Goal: Entertainment & Leisure: Consume media (video, audio)

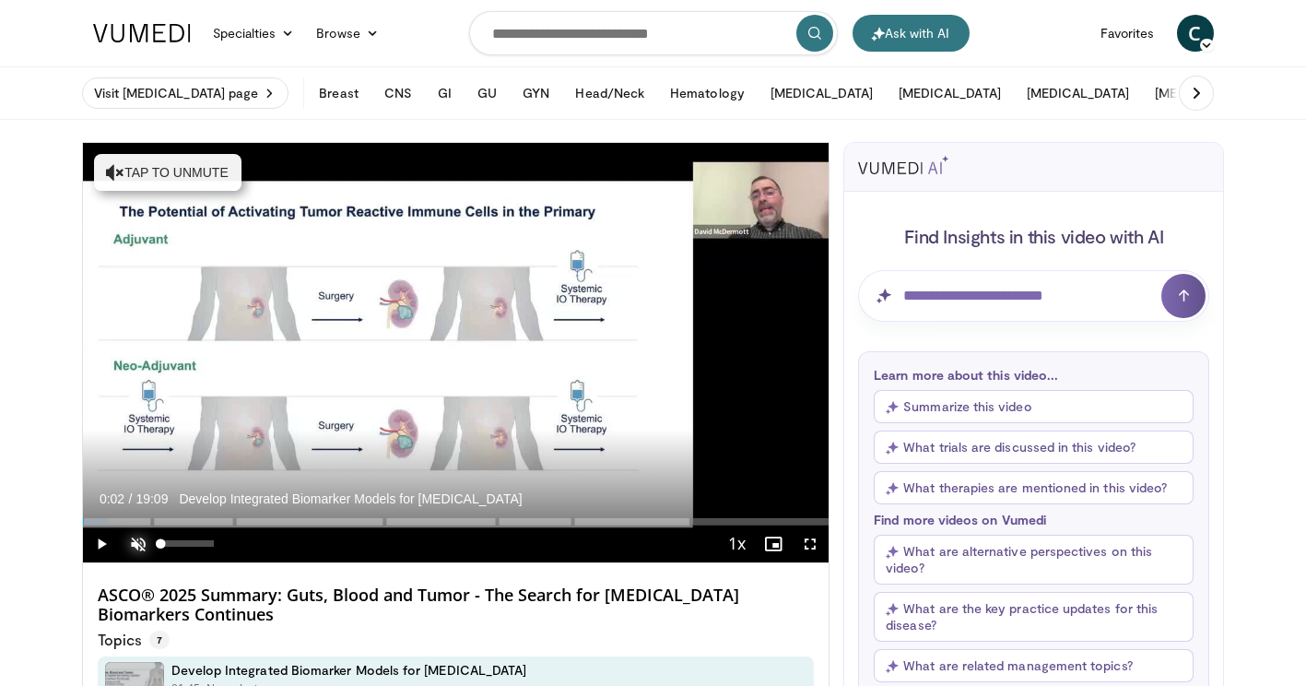
click at [144, 541] on span "Video Player" at bounding box center [138, 543] width 37 height 37
click at [100, 542] on span "Video Player" at bounding box center [101, 543] width 37 height 37
click at [806, 544] on span "Video Player" at bounding box center [810, 543] width 37 height 37
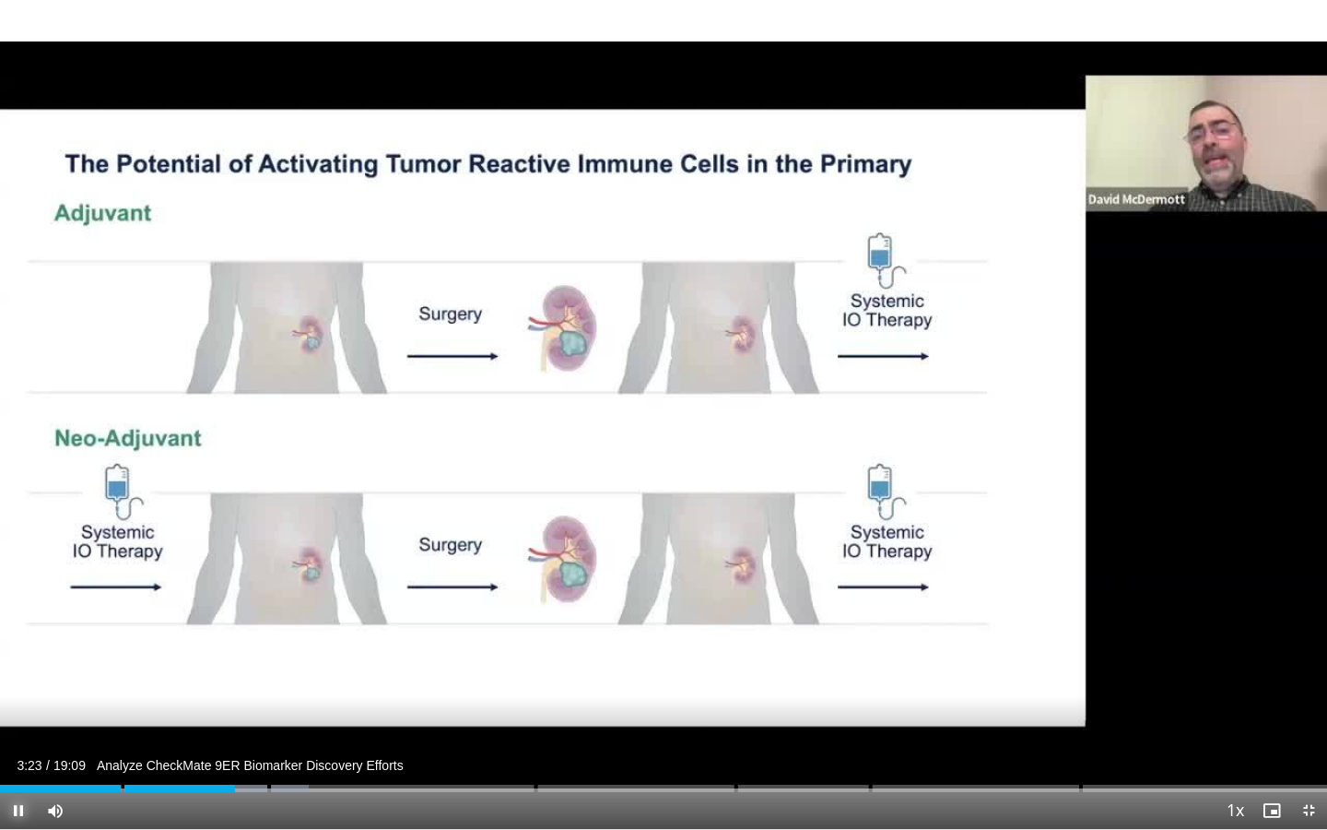
click at [14, 685] on span "Video Player" at bounding box center [18, 810] width 37 height 37
click at [22, 685] on span "Video Player" at bounding box center [18, 810] width 37 height 37
click at [15, 685] on span "Video Player" at bounding box center [18, 810] width 37 height 37
click at [16, 685] on span "Video Player" at bounding box center [18, 810] width 37 height 37
click at [20, 685] on span "Video Player" at bounding box center [18, 810] width 37 height 37
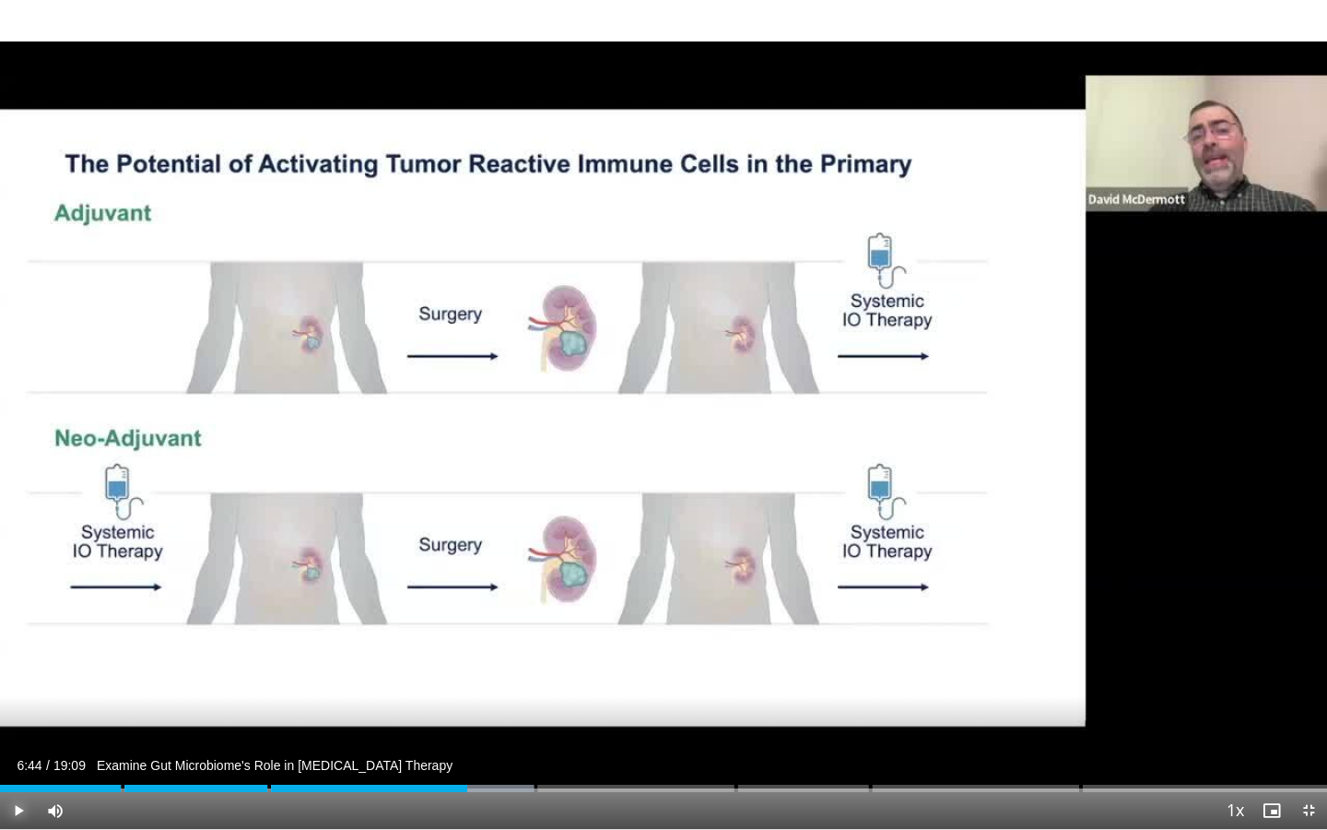
click at [18, 685] on span "Video Player" at bounding box center [18, 810] width 37 height 37
click at [11, 685] on span "Video Player" at bounding box center [18, 810] width 37 height 37
click at [12, 685] on span "Video Player" at bounding box center [18, 810] width 37 height 37
click at [16, 685] on span "Video Player" at bounding box center [18, 810] width 37 height 37
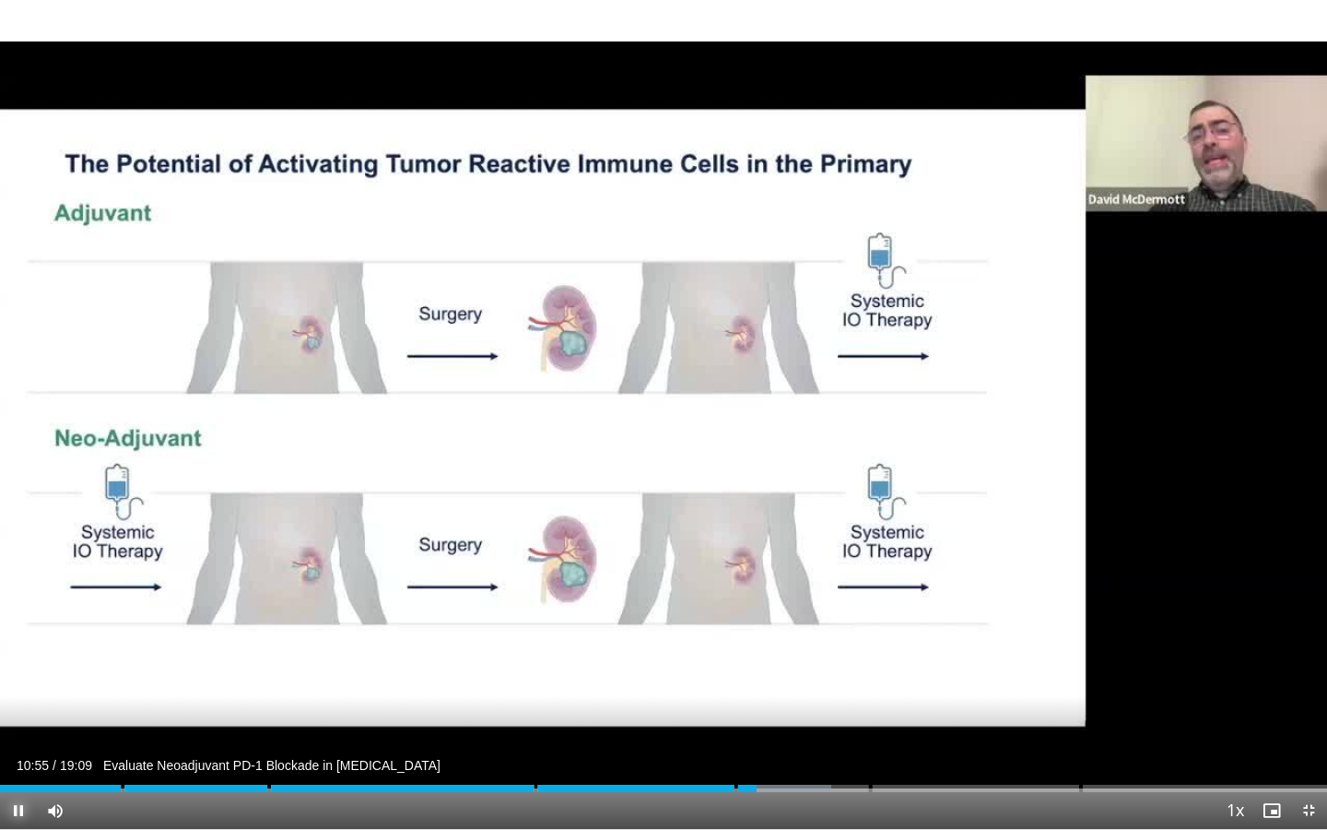
click at [14, 685] on span "Video Player" at bounding box center [18, 810] width 37 height 37
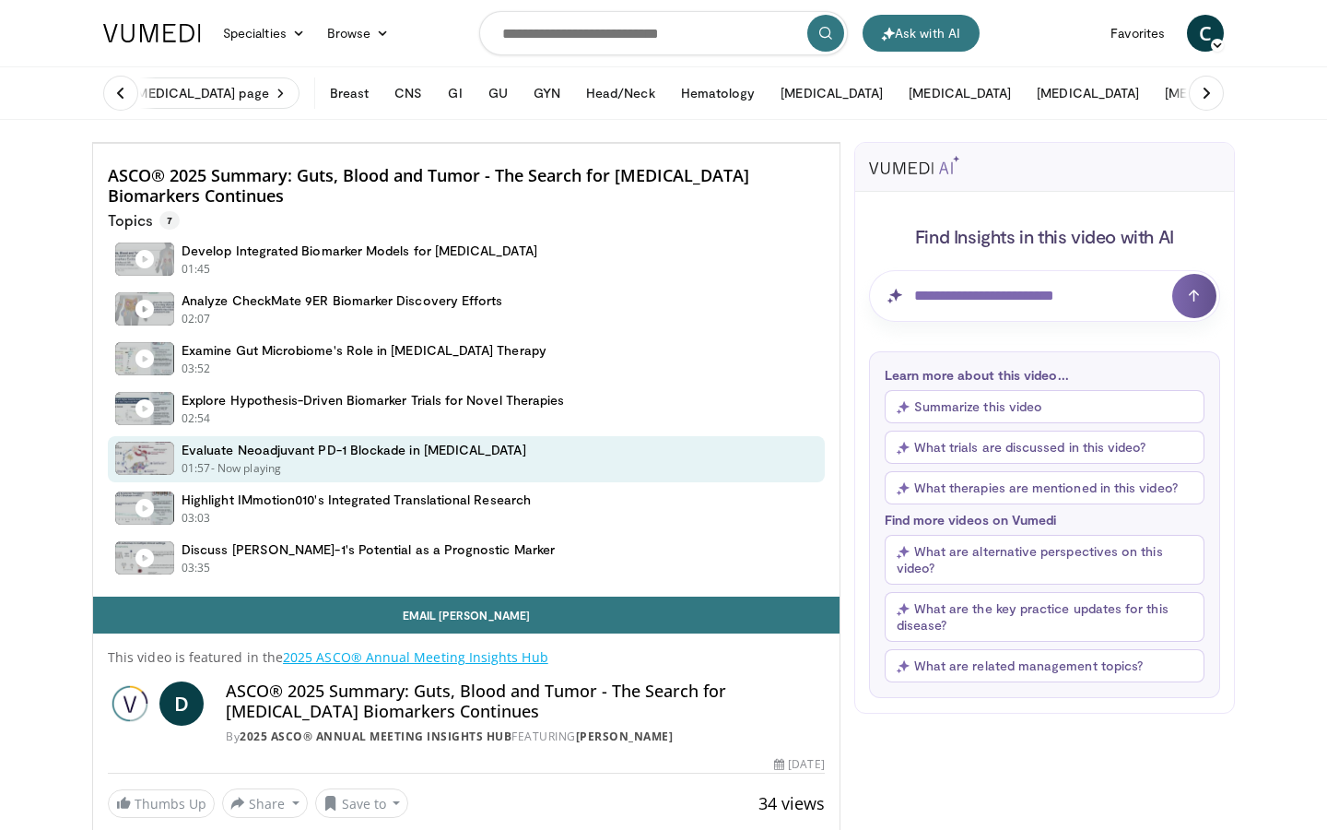
drag, startPoint x: 0, startPoint y: 0, endPoint x: 14, endPoint y: 810, distance: 810.4
click at [93, 143] on span "Video Player" at bounding box center [111, 124] width 37 height 37
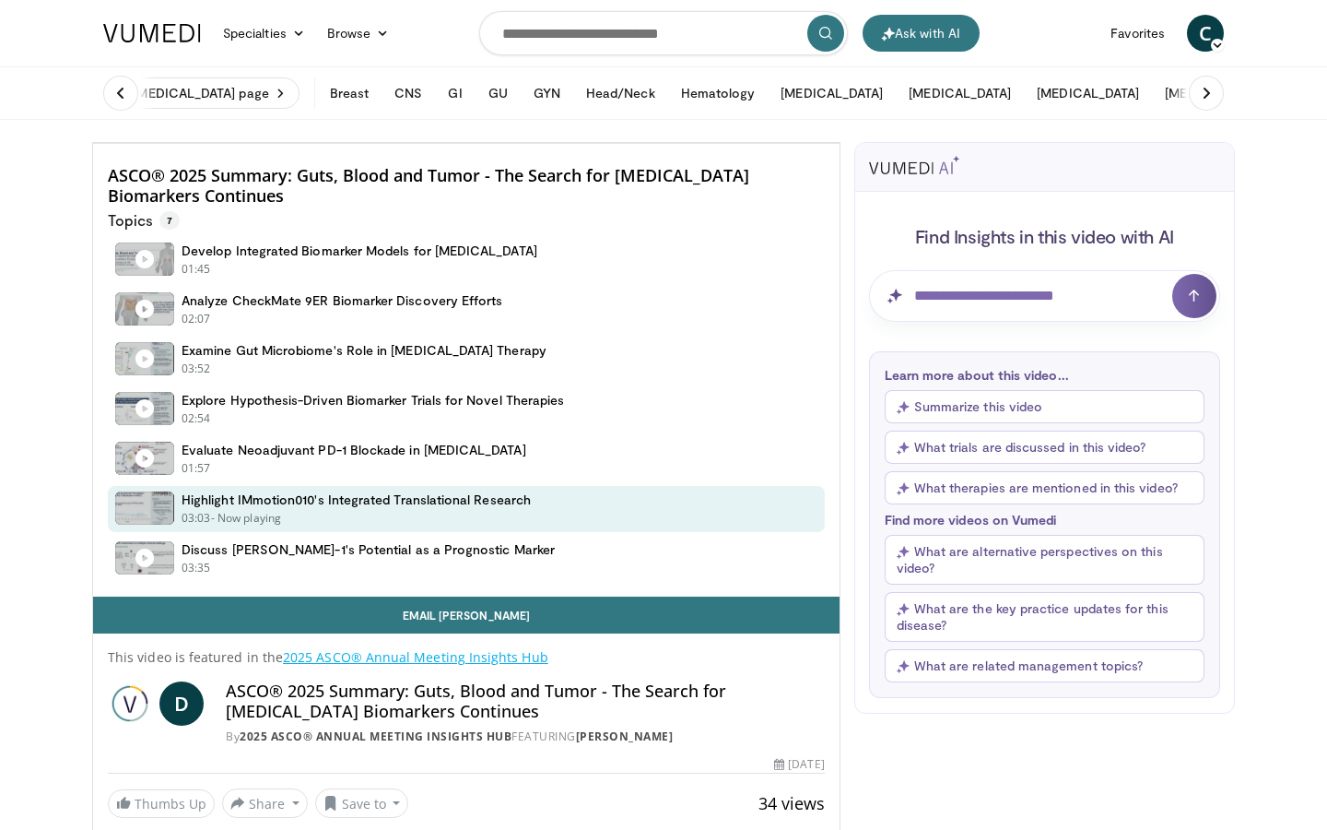
click at [93, 143] on span "Video Player" at bounding box center [111, 124] width 37 height 37
click at [840, 106] on div "Loaded : 76.53% 14:34 14:34" at bounding box center [466, 97] width 747 height 18
click at [840, 106] on div "Loaded : 75.66% 14:27 14:27" at bounding box center [466, 97] width 747 height 18
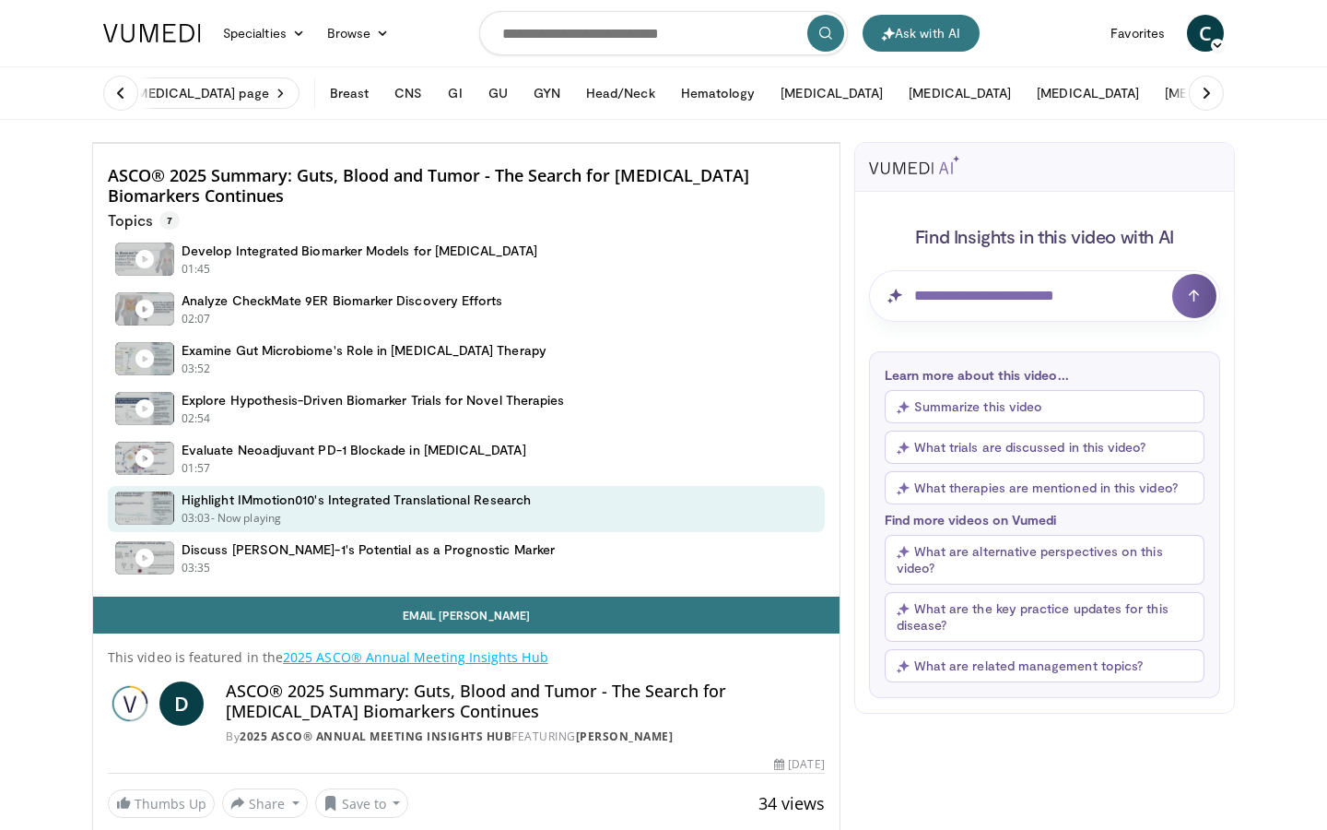
click at [840, 106] on div "Loaded : 80.88% 14:27 14:36" at bounding box center [466, 97] width 747 height 18
click at [93, 143] on span "Video Player" at bounding box center [111, 124] width 37 height 37
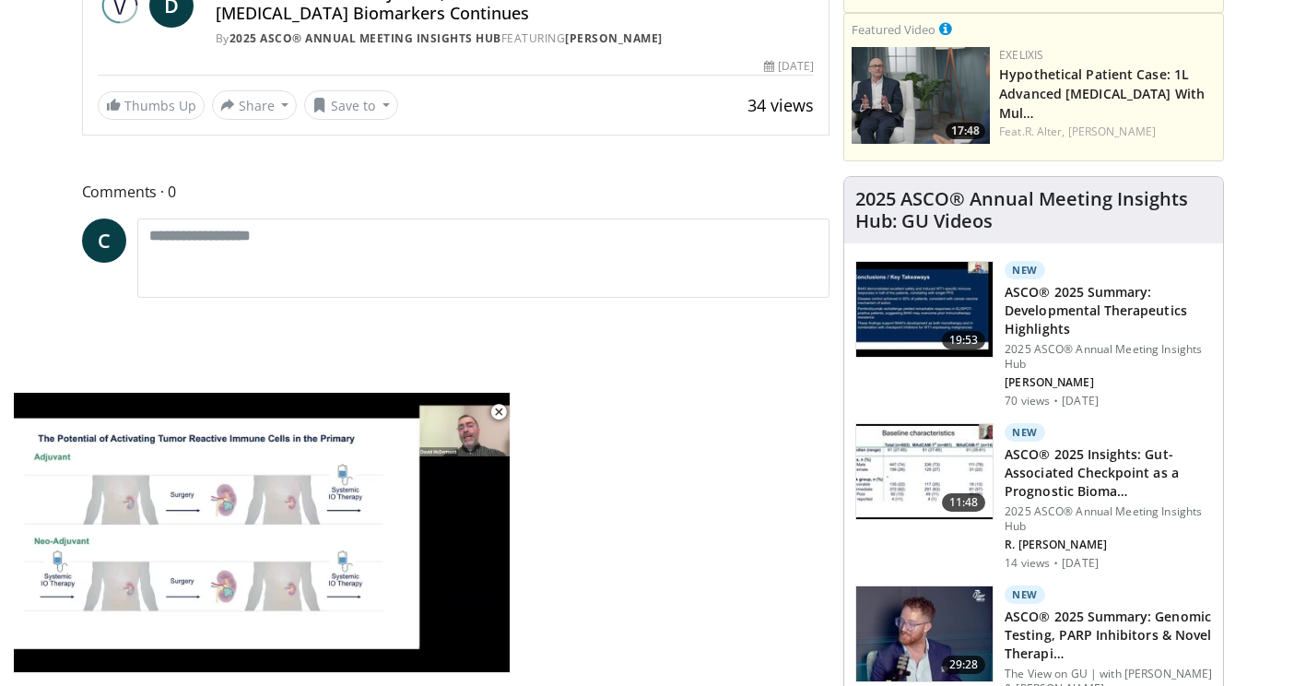
scroll to position [1121, 0]
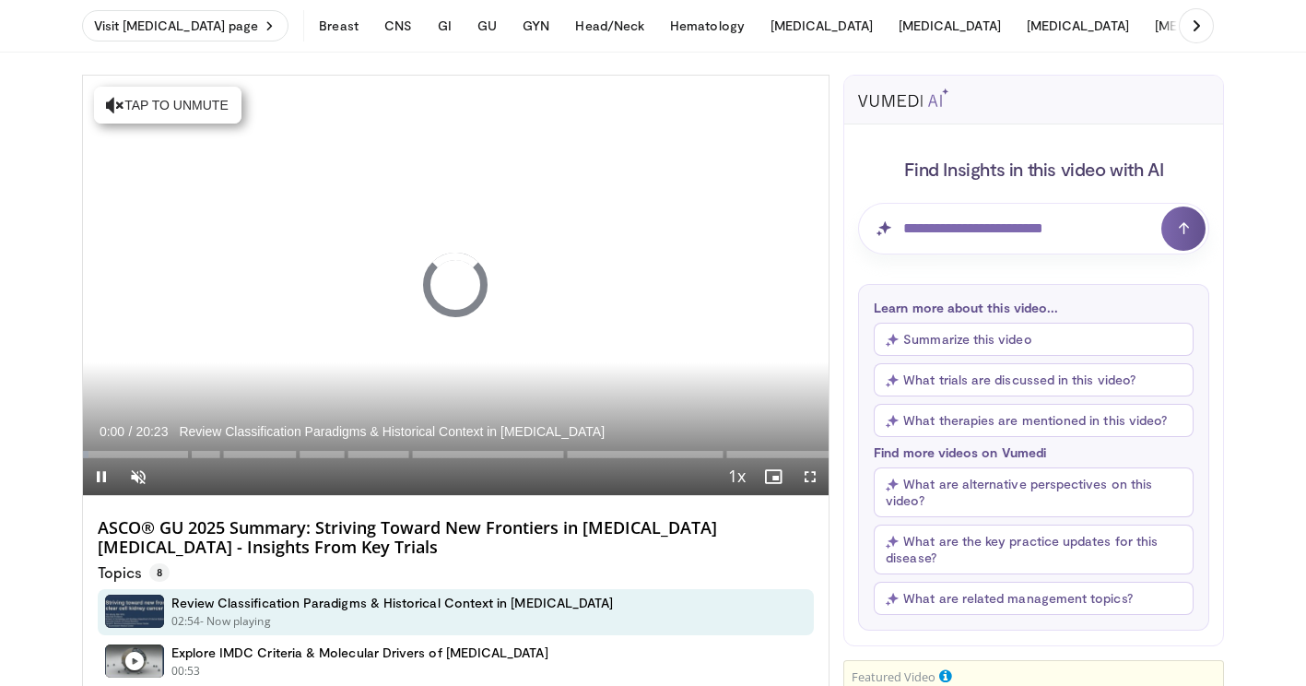
scroll to position [70, 0]
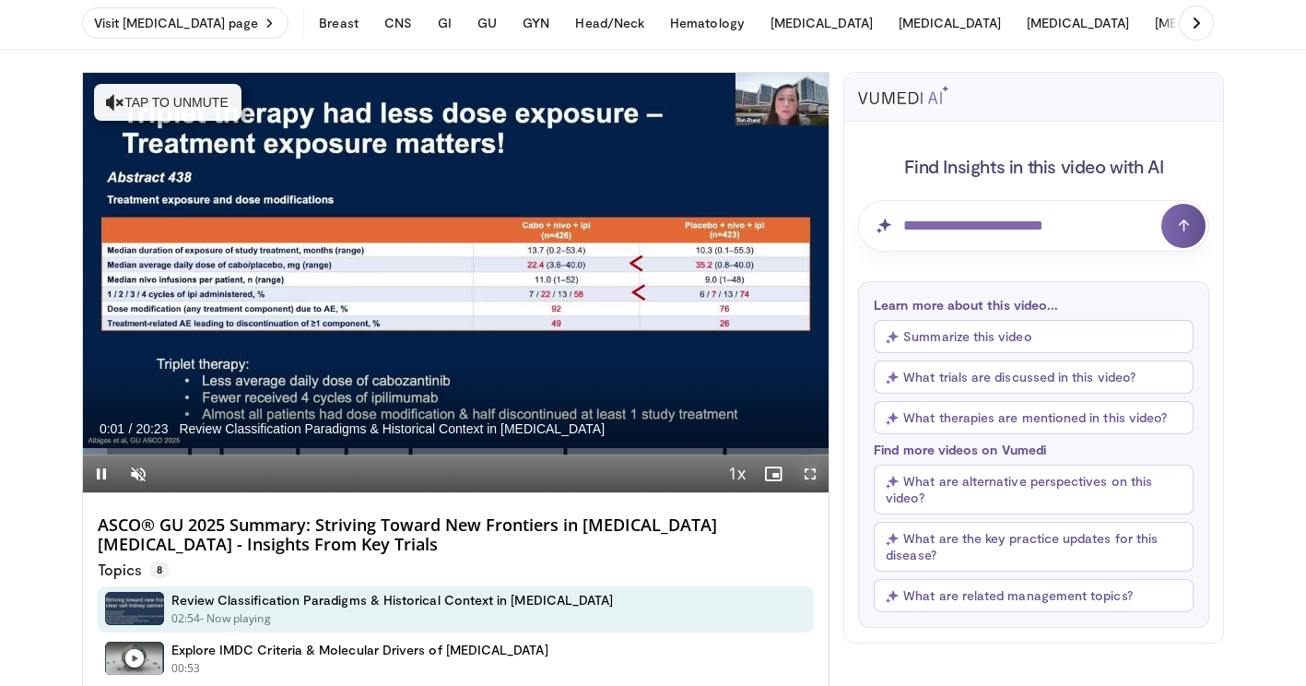
click at [815, 474] on span "Video Player" at bounding box center [810, 473] width 37 height 37
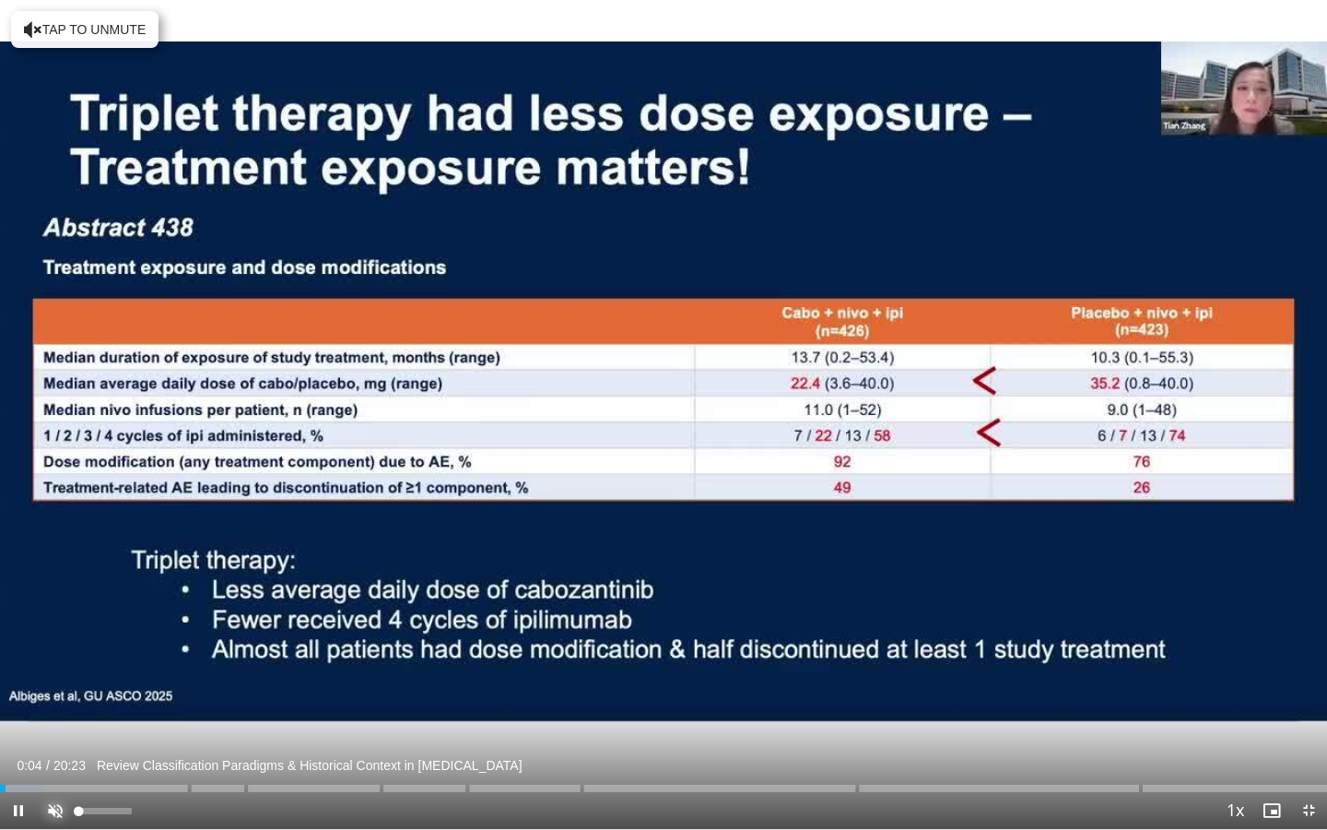
click at [61, 685] on span "Video Player" at bounding box center [55, 810] width 37 height 37
click at [11, 685] on span "Video Player" at bounding box center [18, 810] width 37 height 37
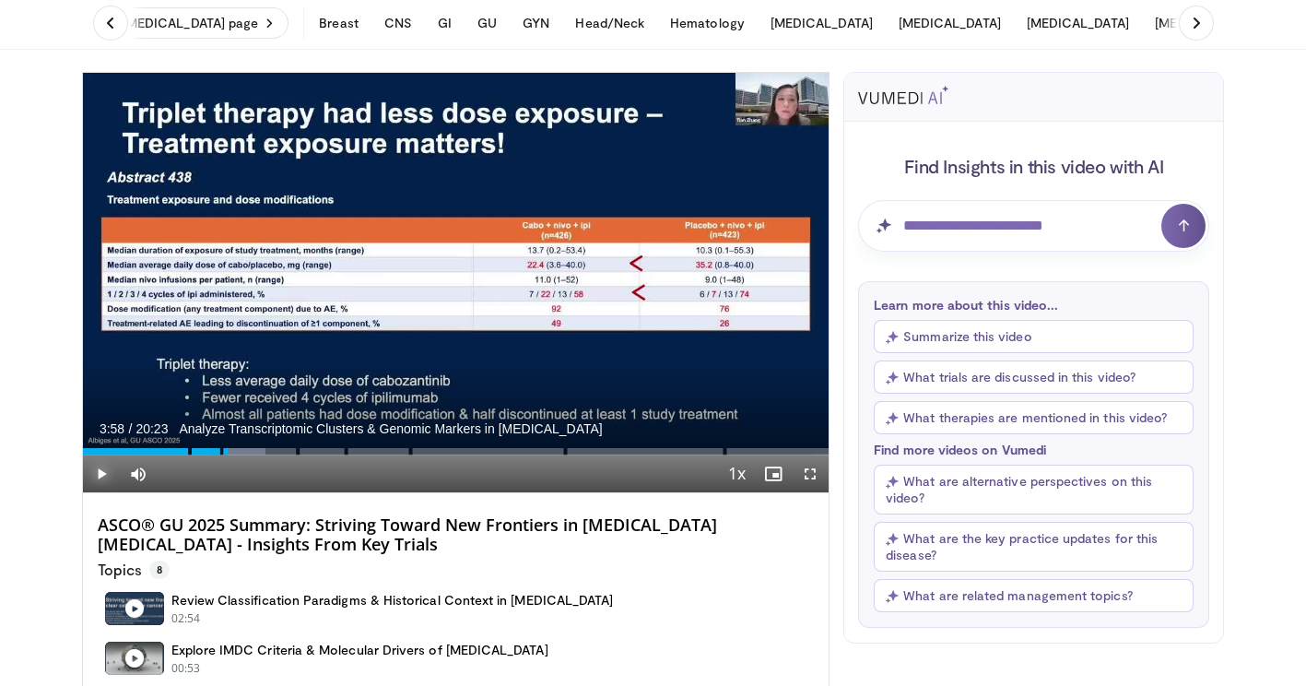
click at [106, 470] on span "Video Player" at bounding box center [101, 473] width 37 height 37
click at [805, 480] on span "Video Player" at bounding box center [810, 473] width 37 height 37
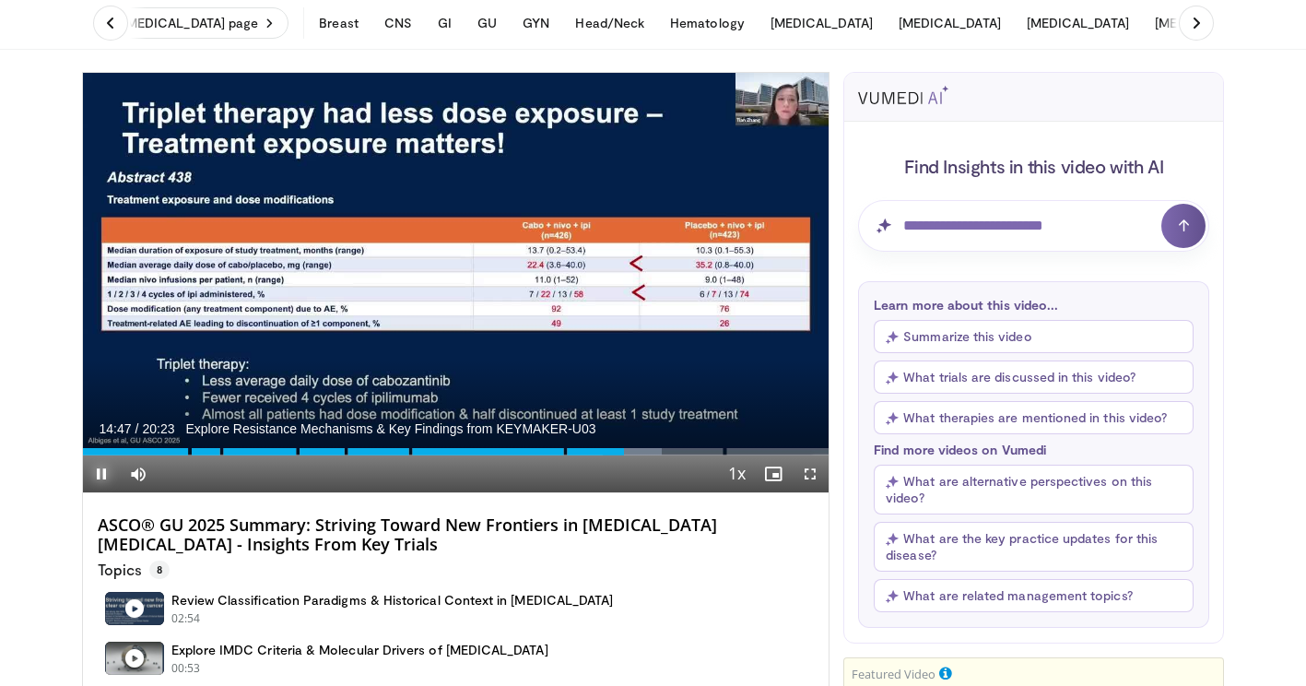
click at [92, 470] on span "Video Player" at bounding box center [101, 473] width 37 height 37
click at [102, 470] on span "Video Player" at bounding box center [101, 473] width 37 height 37
click at [816, 471] on span "Video Player" at bounding box center [810, 473] width 37 height 37
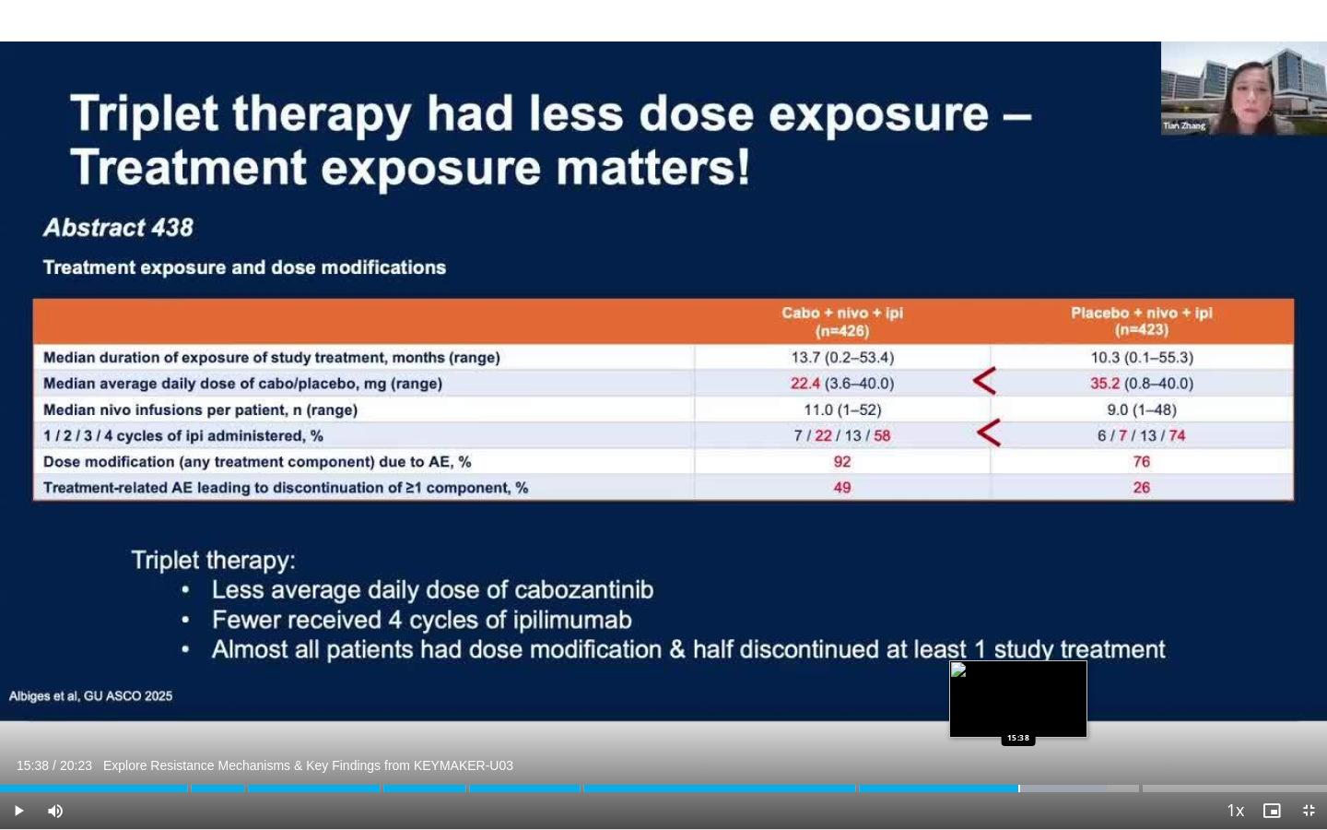
click at [1018, 685] on div "Loaded : 83.39% 15:38 15:38" at bounding box center [663, 783] width 1327 height 18
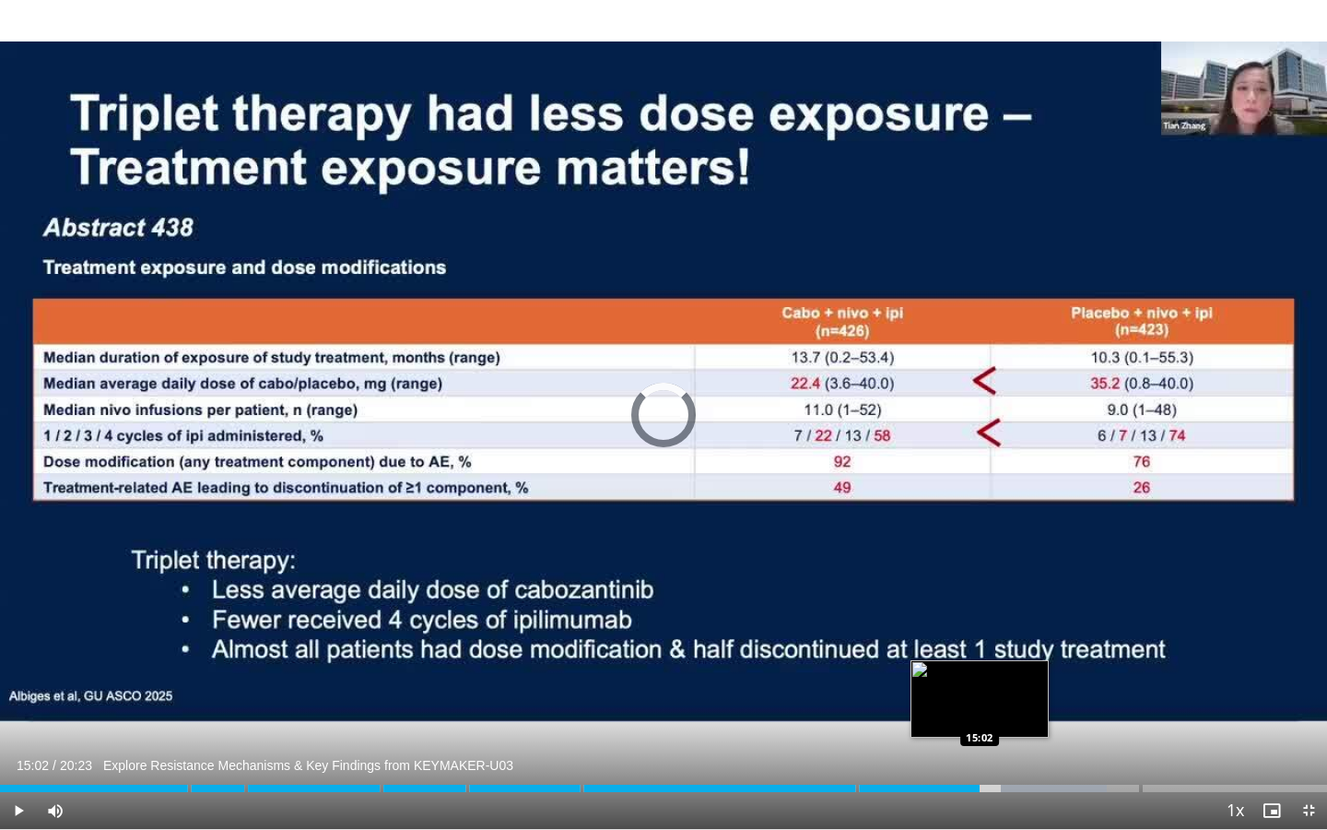
click at [979, 685] on div "Loaded : 83.39% 15:41 15:02" at bounding box center [663, 783] width 1327 height 18
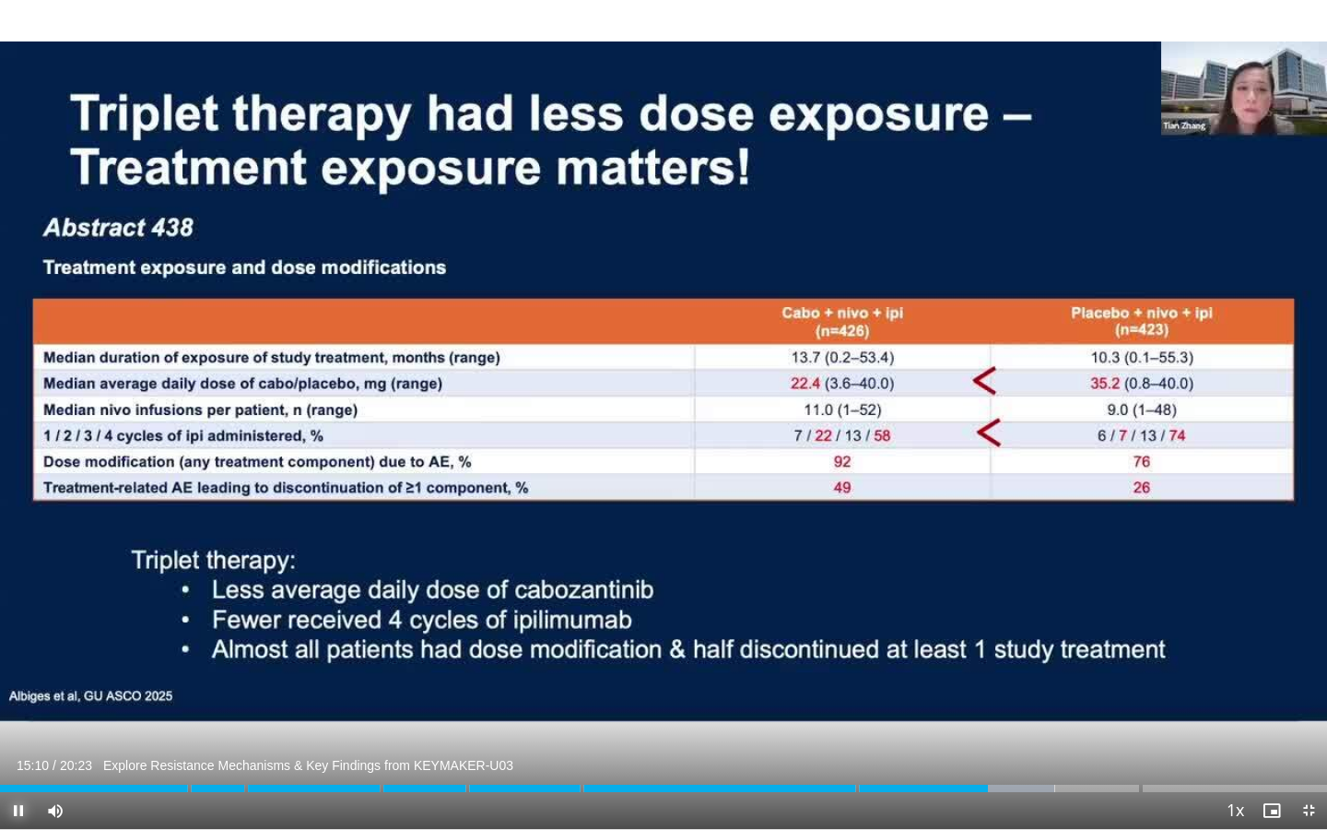
click at [19, 685] on span "Video Player" at bounding box center [18, 810] width 37 height 37
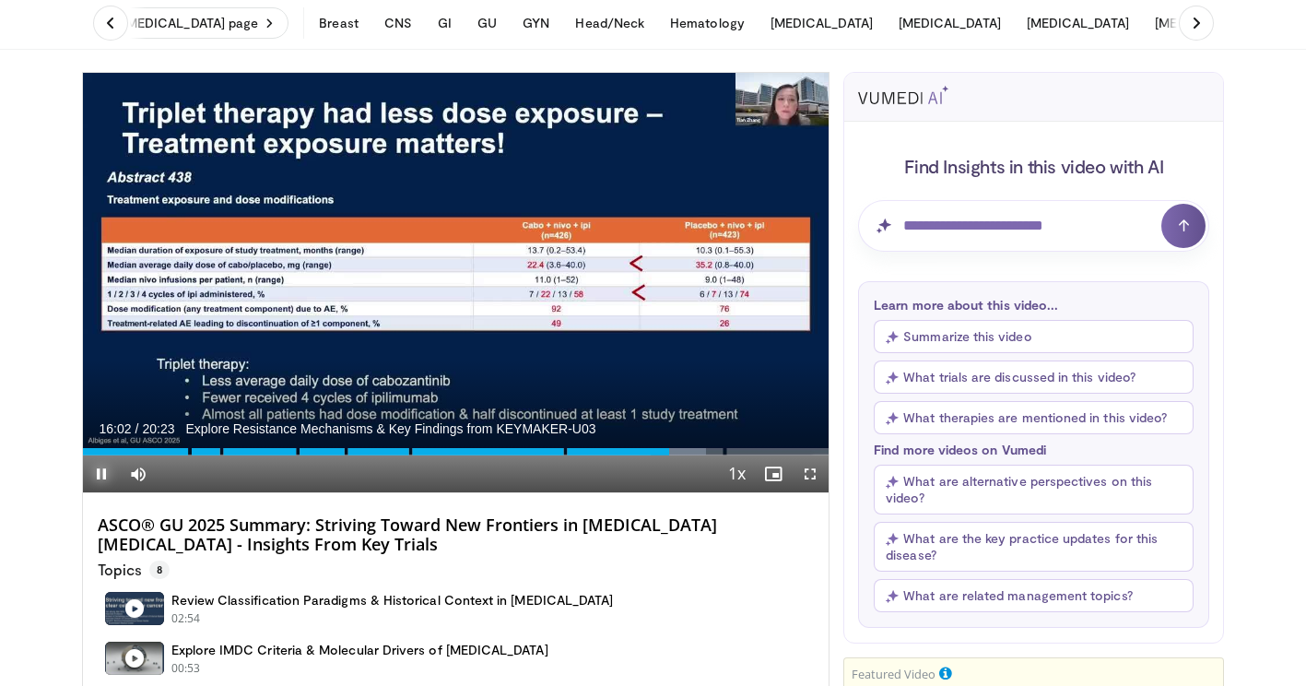
click at [90, 469] on span "Video Player" at bounding box center [101, 473] width 37 height 37
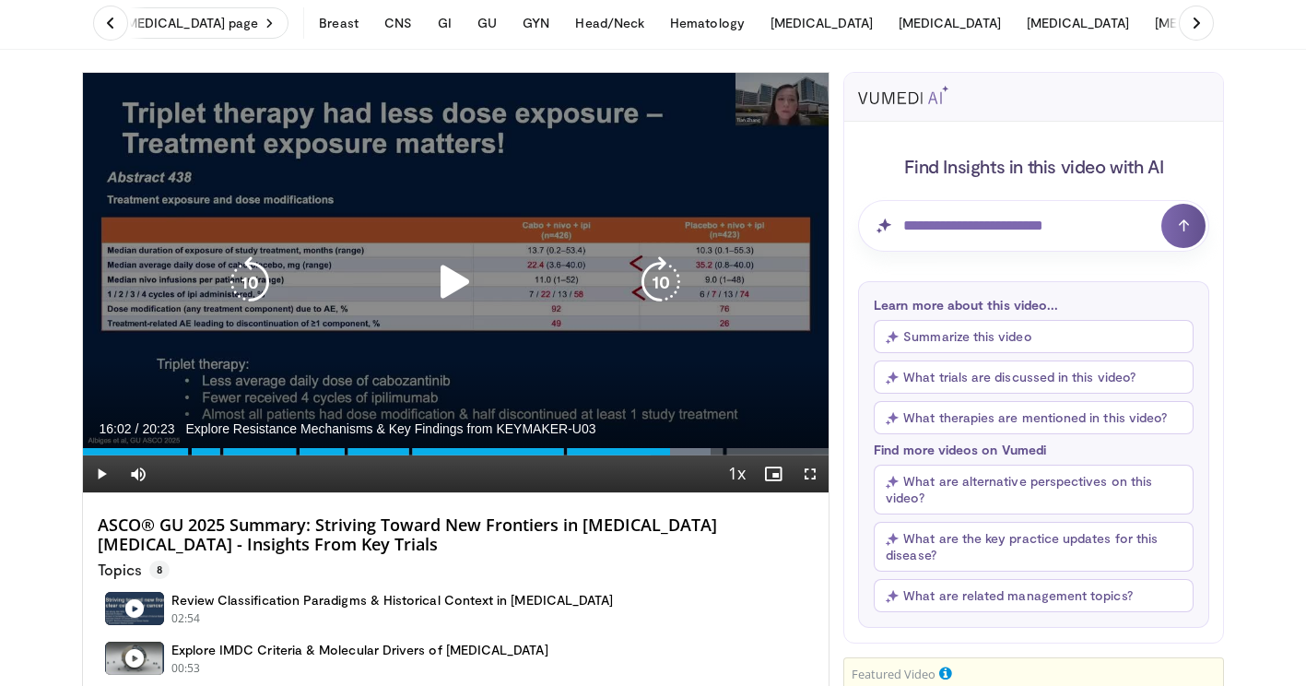
click at [444, 281] on icon "Video Player" at bounding box center [456, 282] width 52 height 52
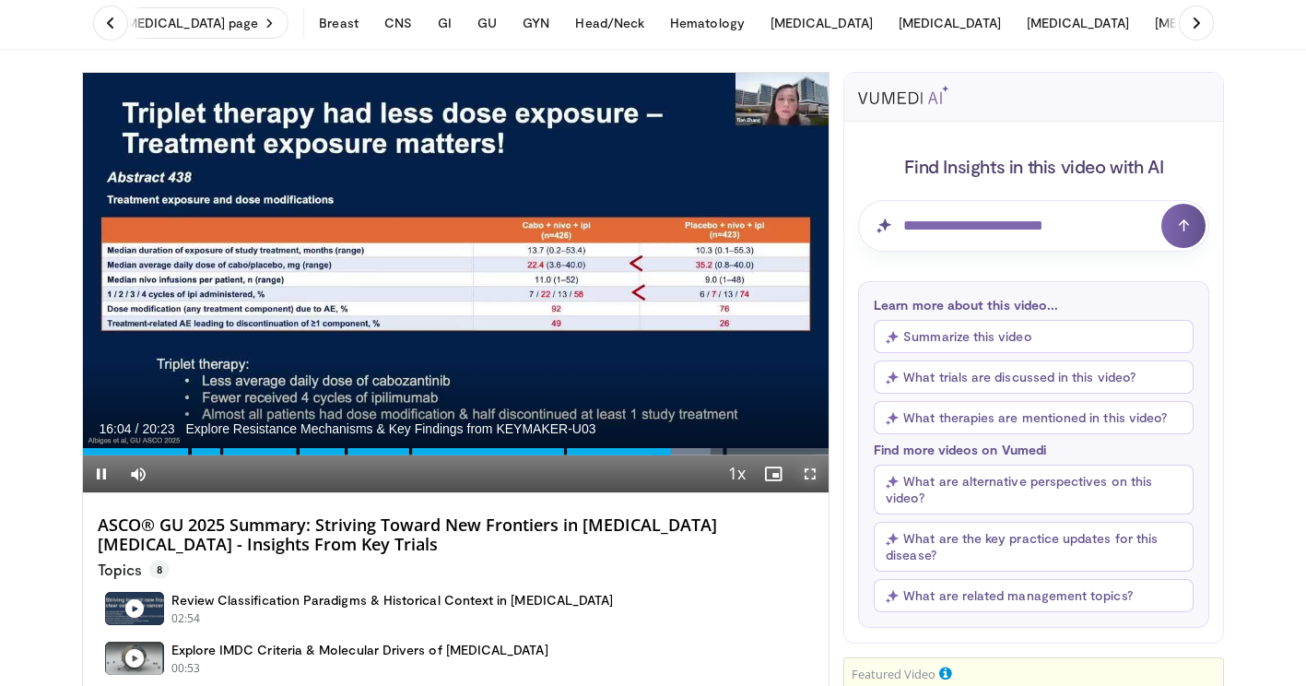
click at [805, 471] on span "Video Player" at bounding box center [810, 473] width 37 height 37
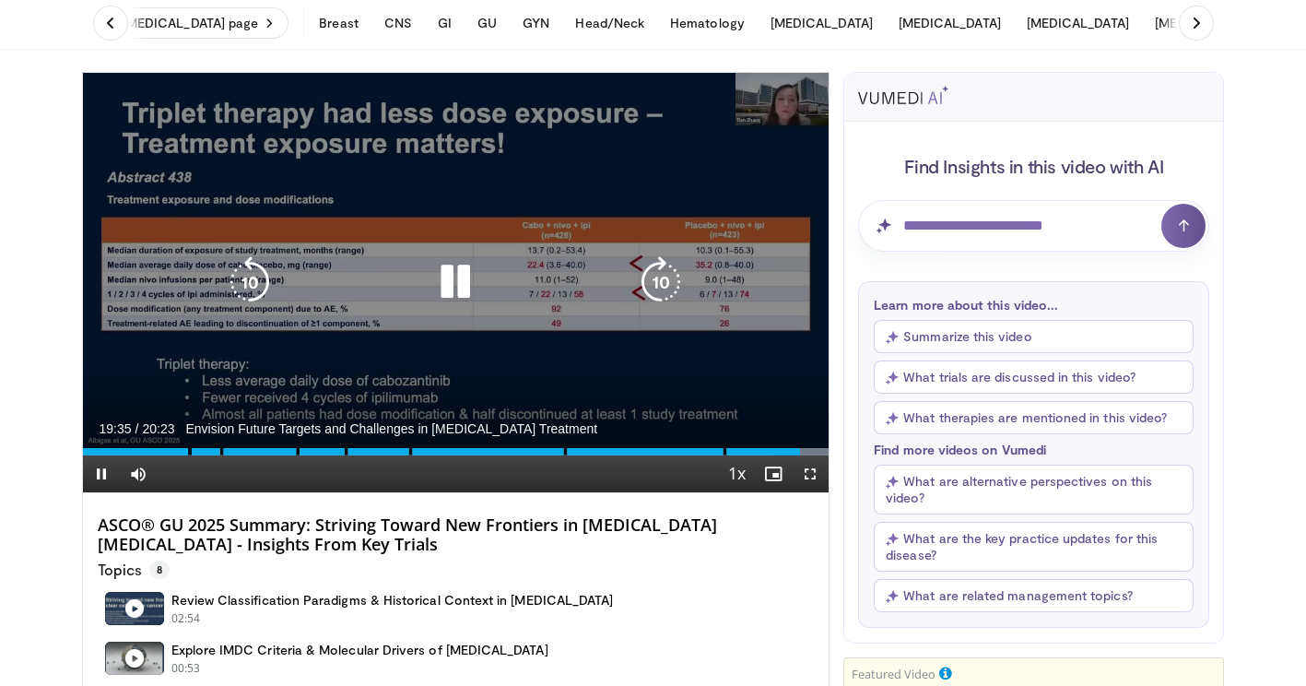
click at [459, 294] on icon "Video Player" at bounding box center [456, 282] width 52 height 52
